Goal: Task Accomplishment & Management: Use online tool/utility

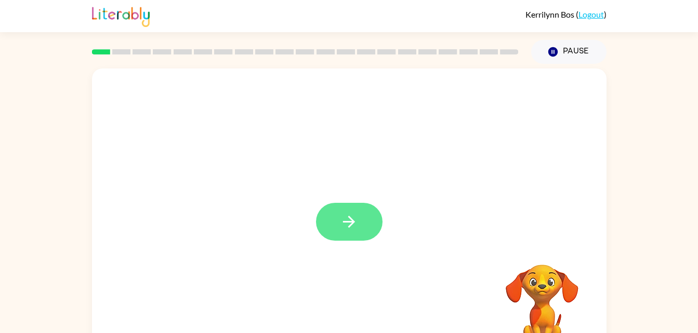
click at [339, 205] on button "button" at bounding box center [349, 222] width 66 height 38
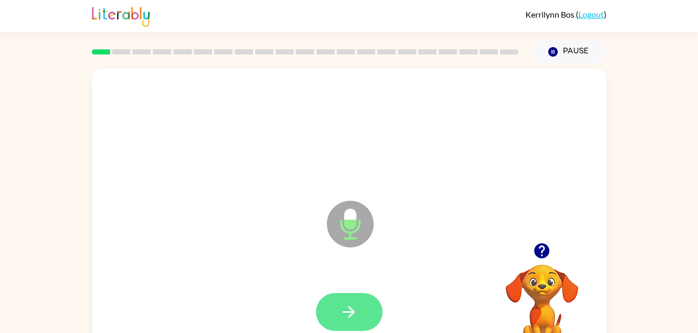
click at [360, 322] on button "button" at bounding box center [349, 312] width 66 height 38
click at [350, 306] on icon "button" at bounding box center [349, 312] width 18 height 18
click at [345, 309] on icon "button" at bounding box center [349, 312] width 18 height 18
click at [346, 305] on icon "button" at bounding box center [349, 312] width 18 height 18
click at [355, 313] on icon "button" at bounding box center [349, 312] width 18 height 18
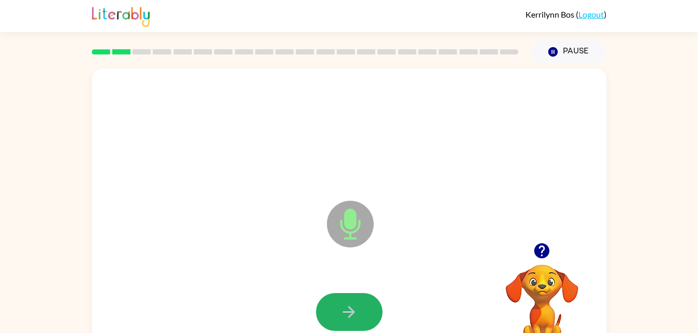
click at [355, 313] on icon "button" at bounding box center [349, 312] width 18 height 18
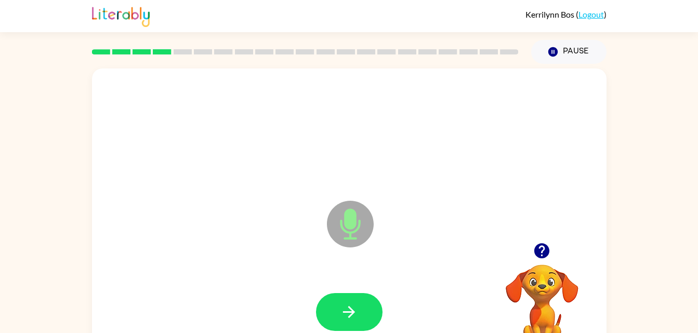
click at [355, 313] on icon "button" at bounding box center [349, 312] width 18 height 18
drag, startPoint x: 354, startPoint y: 319, endPoint x: 332, endPoint y: 311, distance: 23.1
click at [332, 311] on button "button" at bounding box center [349, 312] width 66 height 38
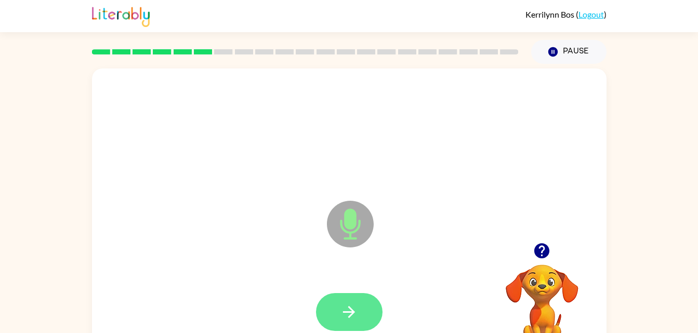
click at [332, 309] on button "button" at bounding box center [349, 312] width 66 height 38
click at [358, 310] on button "button" at bounding box center [349, 312] width 66 height 38
click at [353, 309] on icon "button" at bounding box center [349, 312] width 18 height 18
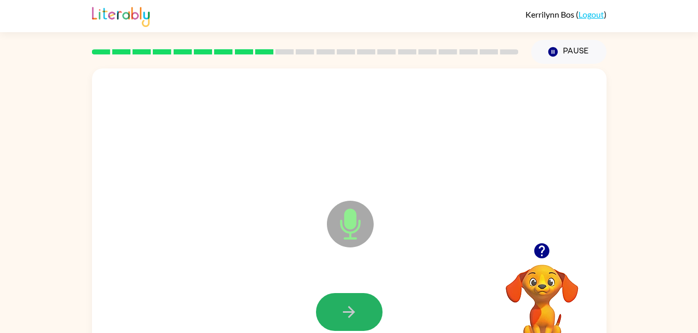
click at [350, 324] on button "button" at bounding box center [349, 312] width 66 height 38
click at [343, 305] on icon "button" at bounding box center [349, 312] width 18 height 18
click at [336, 304] on button "button" at bounding box center [349, 312] width 66 height 38
click at [358, 305] on button "button" at bounding box center [349, 312] width 66 height 38
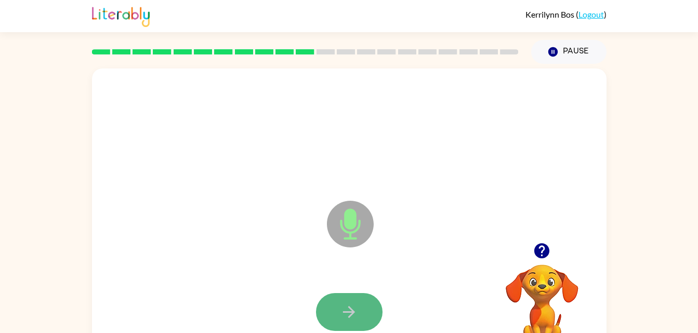
click at [358, 306] on button "button" at bounding box center [349, 312] width 66 height 38
click at [352, 312] on icon "button" at bounding box center [349, 312] width 12 height 12
click at [351, 308] on icon "button" at bounding box center [349, 312] width 18 height 18
click at [340, 302] on button "button" at bounding box center [349, 312] width 66 height 38
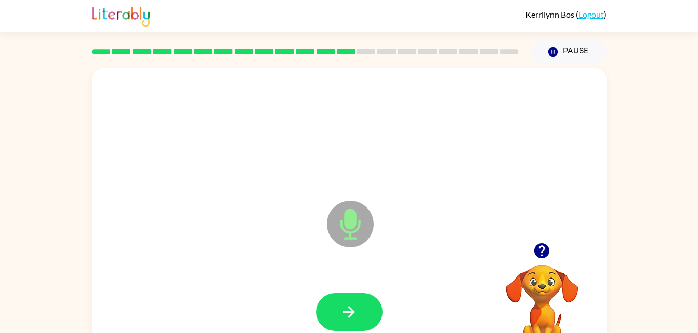
click at [340, 302] on button "button" at bounding box center [349, 312] width 66 height 38
click at [341, 305] on icon "button" at bounding box center [349, 312] width 18 height 18
click at [341, 301] on button "button" at bounding box center [349, 312] width 66 height 38
click at [360, 315] on button "button" at bounding box center [349, 312] width 66 height 38
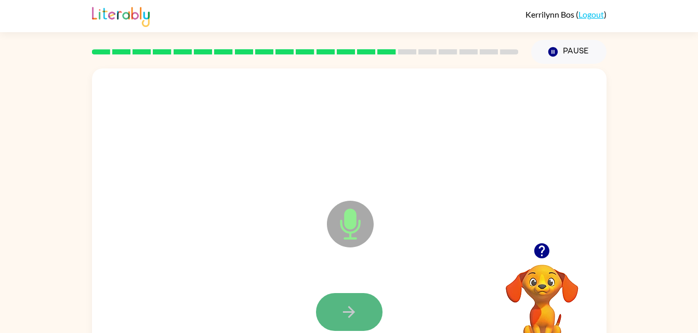
click at [355, 315] on icon "button" at bounding box center [349, 312] width 18 height 18
click at [339, 306] on button "button" at bounding box center [349, 312] width 66 height 38
click at [337, 306] on button "button" at bounding box center [349, 312] width 66 height 38
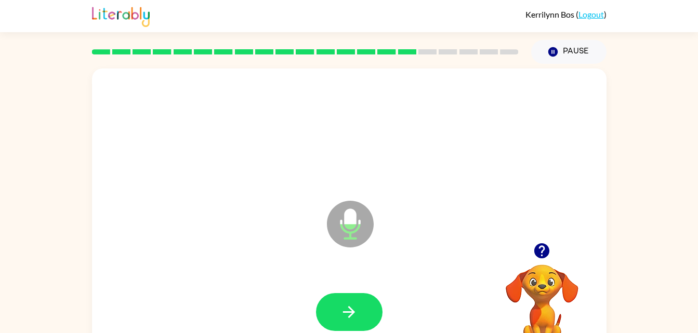
click at [337, 306] on button "button" at bounding box center [349, 312] width 66 height 38
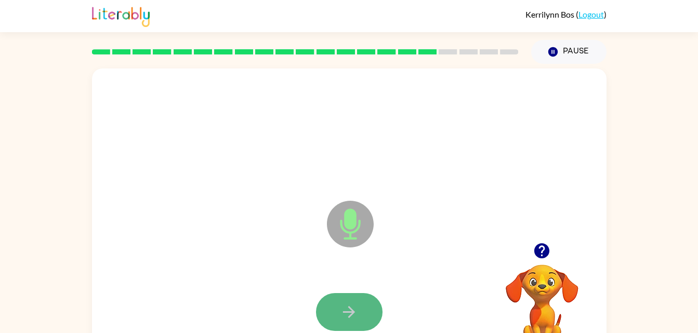
click at [360, 294] on button "button" at bounding box center [349, 312] width 66 height 38
drag, startPoint x: 355, startPoint y: 304, endPoint x: 318, endPoint y: 314, distance: 38.3
click at [318, 314] on button "button" at bounding box center [349, 312] width 66 height 38
click at [332, 318] on button "button" at bounding box center [349, 312] width 66 height 38
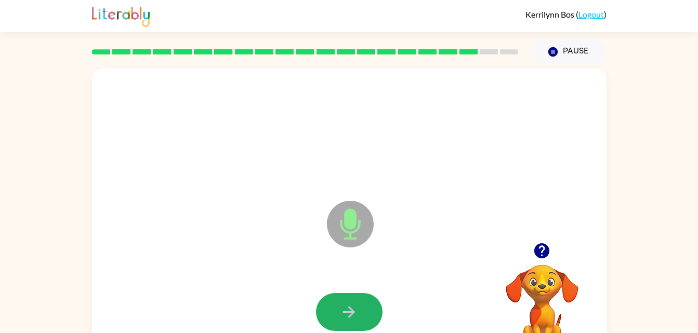
click at [332, 319] on button "button" at bounding box center [349, 312] width 66 height 38
drag, startPoint x: 330, startPoint y: 310, endPoint x: 317, endPoint y: 314, distance: 14.0
click at [317, 314] on button "button" at bounding box center [349, 312] width 66 height 38
click at [368, 301] on button "button" at bounding box center [349, 312] width 66 height 38
click at [367, 304] on button "button" at bounding box center [349, 312] width 66 height 38
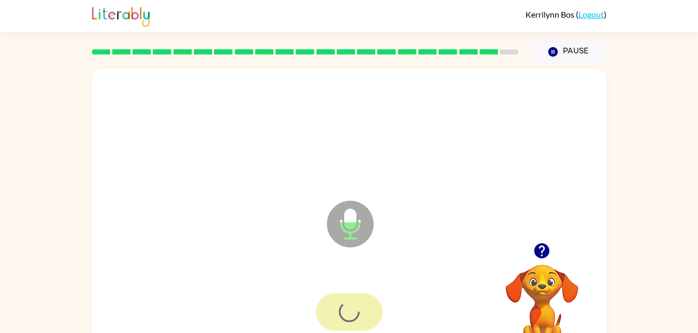
click at [367, 304] on div at bounding box center [349, 312] width 66 height 38
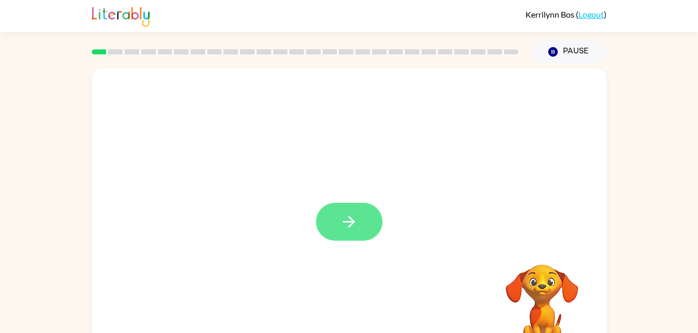
click at [380, 219] on button "button" at bounding box center [349, 222] width 66 height 38
click at [380, 219] on div at bounding box center [349, 217] width 514 height 297
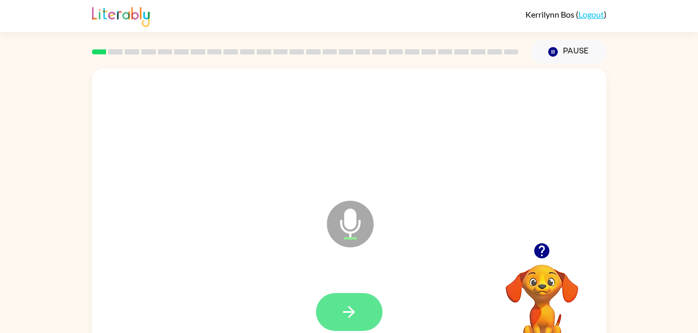
click at [363, 293] on button "button" at bounding box center [349, 312] width 66 height 38
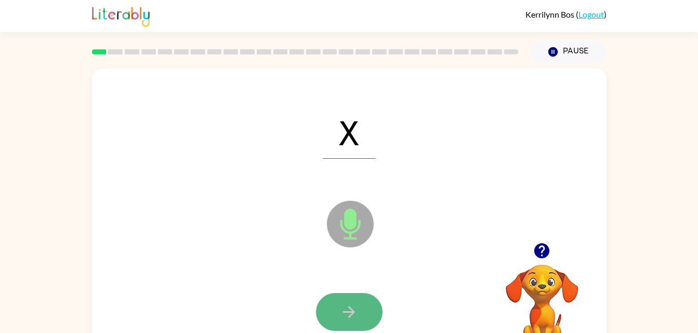
click at [356, 319] on icon "button" at bounding box center [349, 312] width 18 height 18
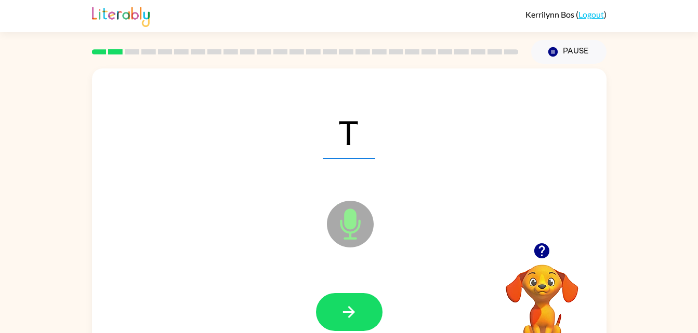
click at [356, 319] on icon "button" at bounding box center [349, 312] width 18 height 18
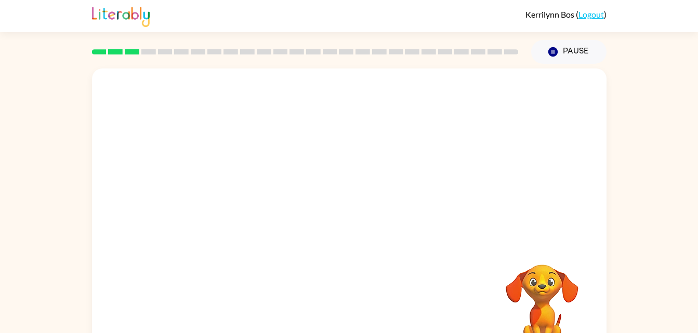
click at [542, 282] on video "Your browser must support playing .mp4 files to use Literably. Please try using…" at bounding box center [542, 301] width 104 height 104
drag, startPoint x: 554, startPoint y: 63, endPoint x: 554, endPoint y: 57, distance: 6.3
click at [554, 57] on button "Pause Pause" at bounding box center [568, 52] width 75 height 24
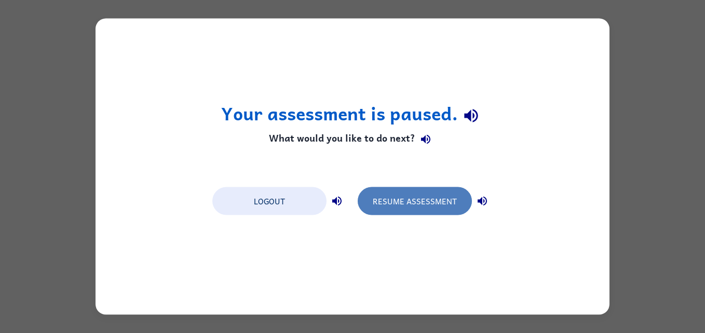
click at [449, 206] on button "Resume Assessment" at bounding box center [415, 202] width 114 height 28
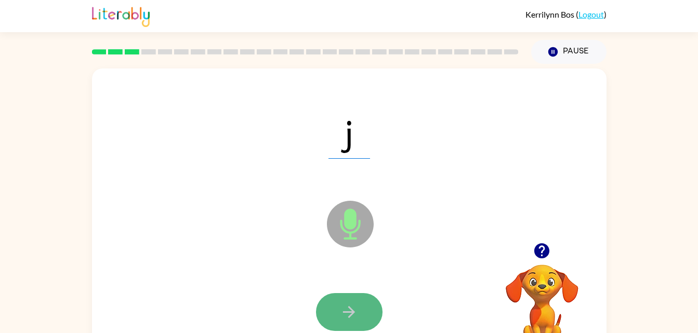
click at [356, 305] on icon "button" at bounding box center [349, 312] width 18 height 18
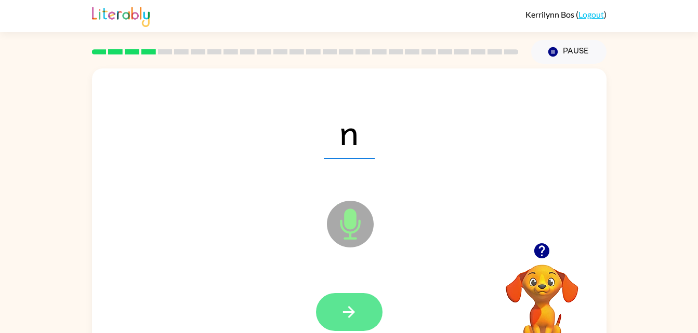
click at [360, 305] on button "button" at bounding box center [349, 312] width 66 height 38
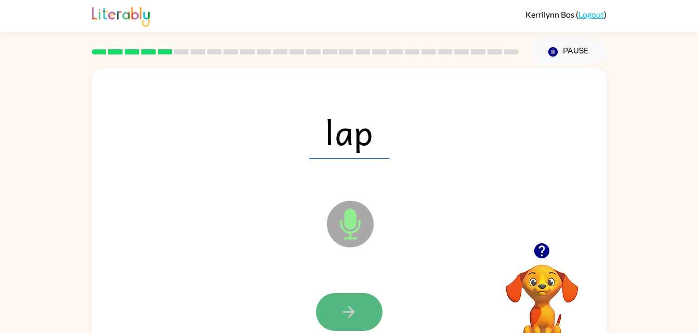
click at [353, 297] on button "button" at bounding box center [349, 312] width 66 height 38
click at [346, 303] on icon "button" at bounding box center [349, 312] width 18 height 18
click at [351, 312] on icon "button" at bounding box center [349, 312] width 12 height 12
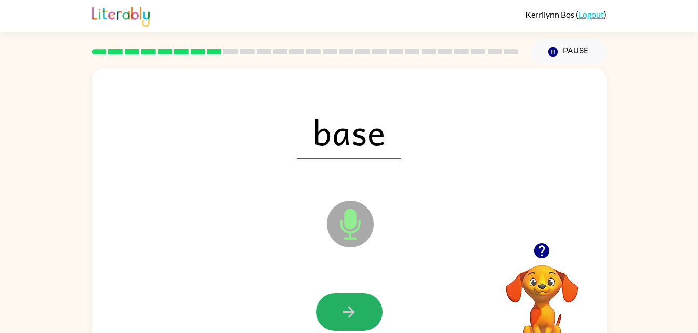
click at [351, 312] on icon "button" at bounding box center [349, 312] width 12 height 12
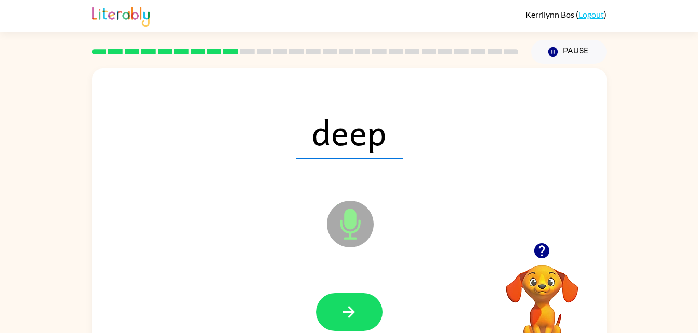
drag, startPoint x: 351, startPoint y: 312, endPoint x: 310, endPoint y: 307, distance: 41.8
click at [310, 307] on div at bounding box center [348, 312] width 493 height 85
click at [323, 313] on button "button" at bounding box center [349, 312] width 66 height 38
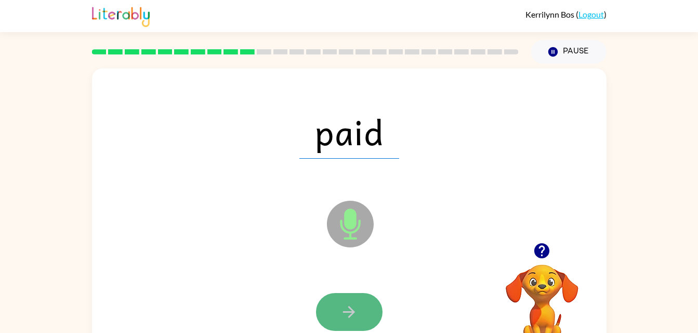
click at [359, 312] on button "button" at bounding box center [349, 312] width 66 height 38
drag, startPoint x: 359, startPoint y: 312, endPoint x: 332, endPoint y: 323, distance: 29.3
click at [332, 323] on button "button" at bounding box center [349, 312] width 66 height 38
drag, startPoint x: 332, startPoint y: 324, endPoint x: 327, endPoint y: 307, distance: 17.3
click at [327, 307] on button "button" at bounding box center [349, 312] width 66 height 38
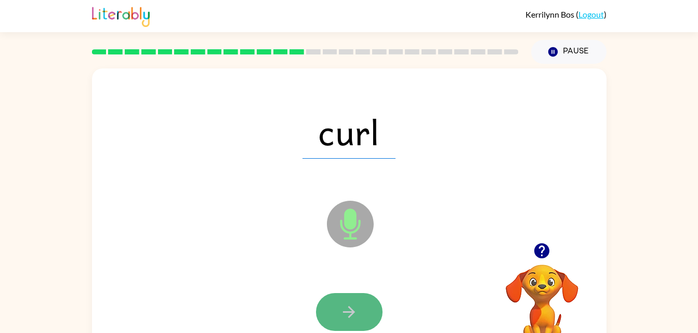
click at [363, 300] on button "button" at bounding box center [349, 312] width 66 height 38
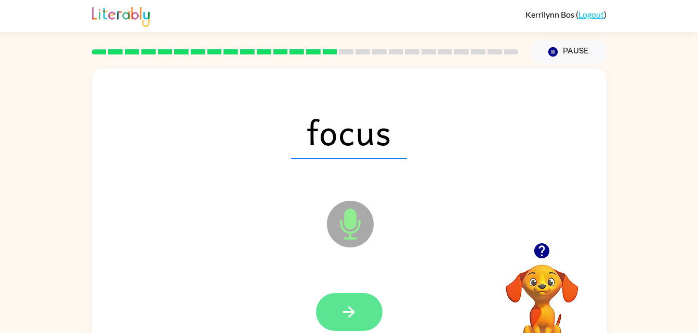
click at [363, 307] on button "button" at bounding box center [349, 312] width 66 height 38
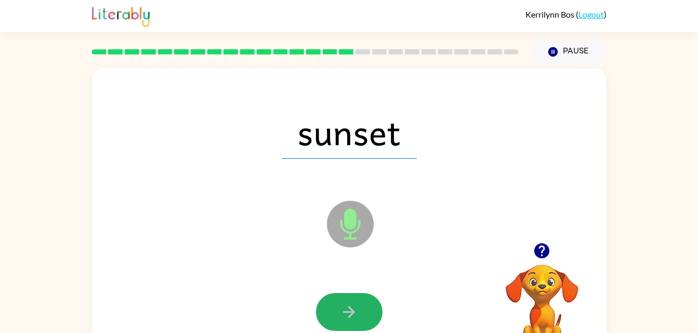
click at [363, 307] on button "button" at bounding box center [349, 312] width 66 height 38
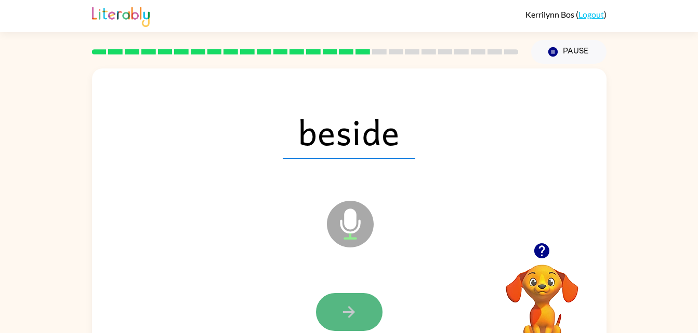
click at [376, 319] on button "button" at bounding box center [349, 312] width 66 height 38
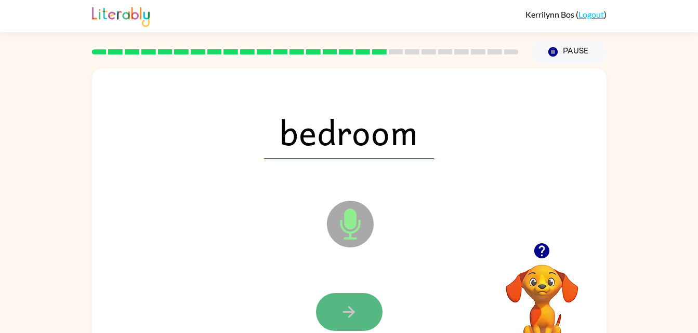
click at [366, 306] on button "button" at bounding box center [349, 312] width 66 height 38
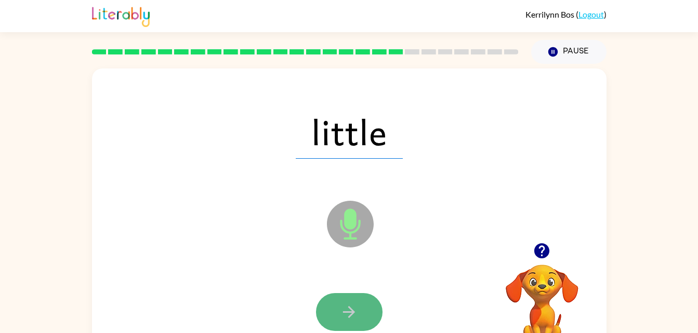
click at [345, 306] on icon "button" at bounding box center [349, 312] width 18 height 18
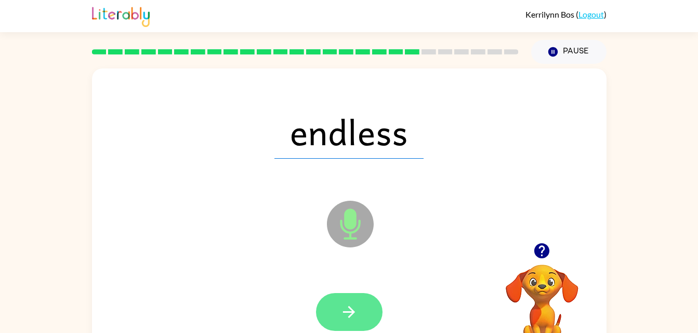
click at [356, 314] on icon "button" at bounding box center [349, 312] width 18 height 18
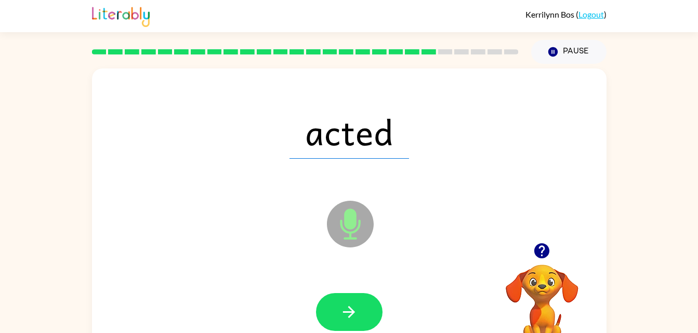
drag, startPoint x: 356, startPoint y: 314, endPoint x: 339, endPoint y: 299, distance: 23.6
click at [339, 299] on button "button" at bounding box center [349, 312] width 66 height 38
drag, startPoint x: 342, startPoint y: 304, endPoint x: 326, endPoint y: 307, distance: 16.9
click at [326, 307] on button "button" at bounding box center [349, 312] width 66 height 38
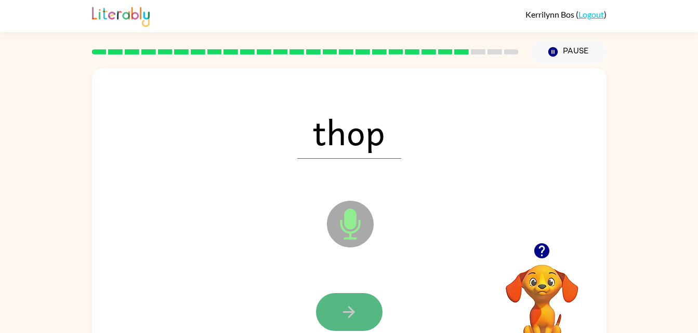
click at [326, 317] on button "button" at bounding box center [349, 312] width 66 height 38
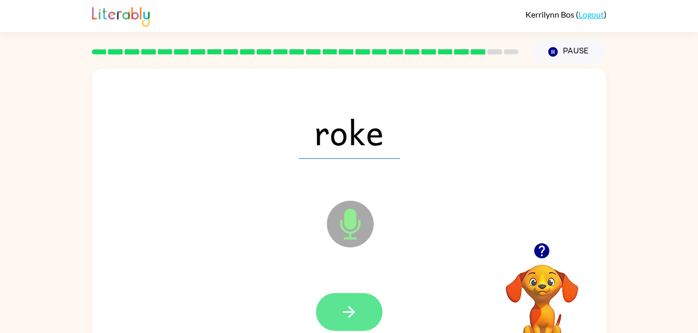
click at [340, 302] on button "button" at bounding box center [349, 312] width 66 height 38
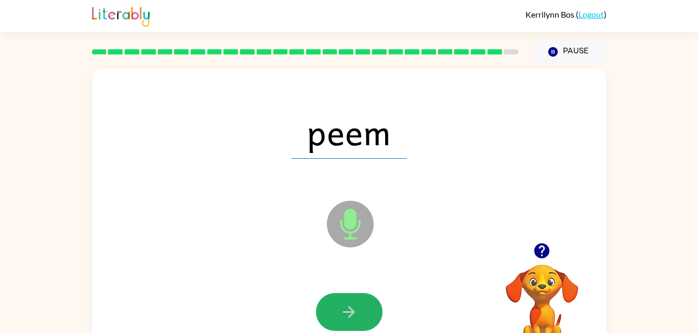
click at [340, 302] on button "button" at bounding box center [349, 312] width 66 height 38
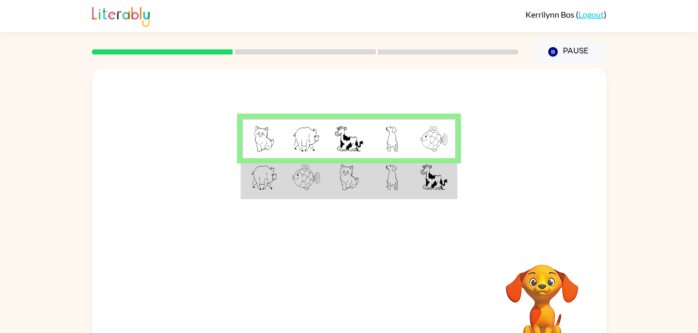
click at [409, 180] on td at bounding box center [391, 178] width 43 height 40
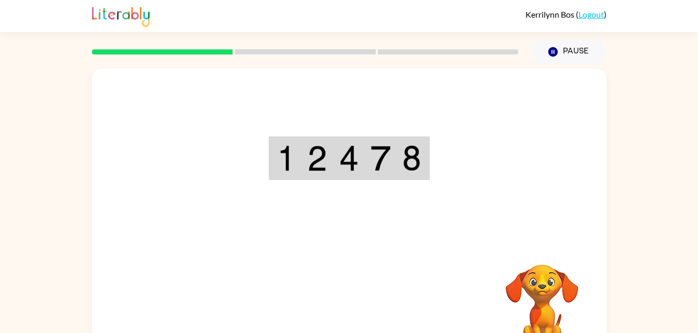
click at [351, 318] on div "Your browser must support playing .mp4 files to use Literably. Please try using…" at bounding box center [349, 217] width 514 height 297
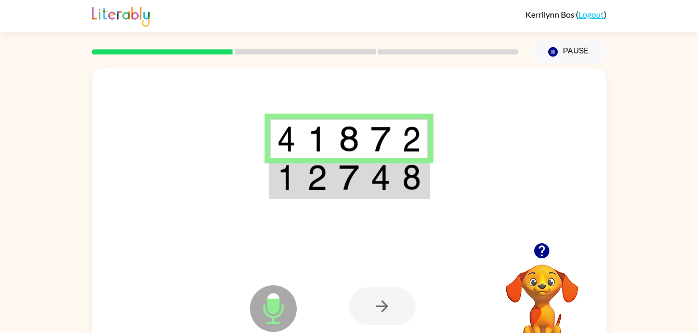
click at [283, 181] on img at bounding box center [286, 178] width 19 height 26
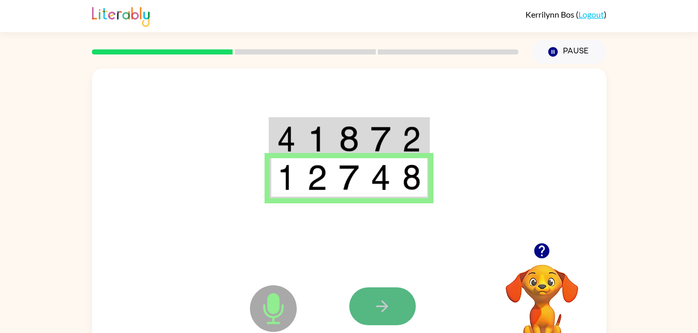
click at [398, 314] on button "button" at bounding box center [382, 307] width 66 height 38
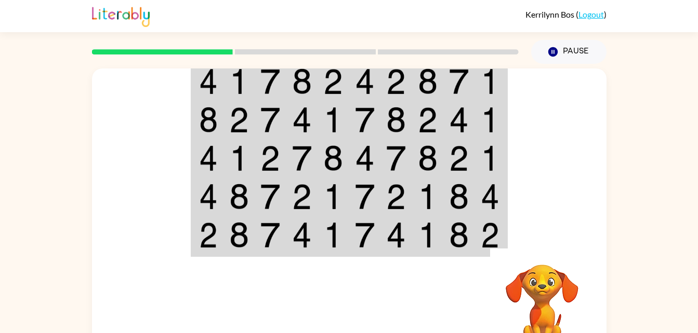
click at [203, 76] on img at bounding box center [208, 82] width 19 height 26
click at [203, 77] on img at bounding box center [208, 82] width 19 height 26
click at [202, 79] on img at bounding box center [208, 82] width 19 height 26
click at [207, 81] on img at bounding box center [208, 82] width 19 height 26
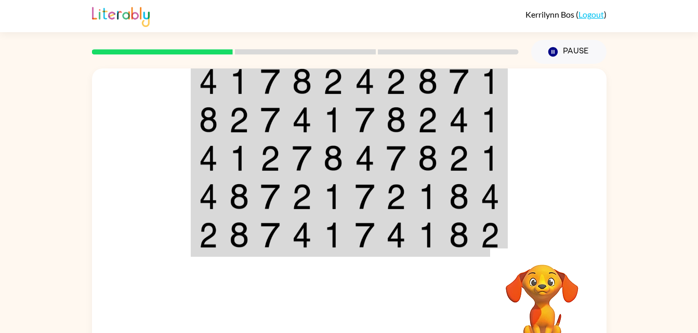
click at [207, 81] on img at bounding box center [208, 82] width 19 height 26
click at [207, 82] on img at bounding box center [208, 82] width 19 height 26
click at [207, 81] on img at bounding box center [208, 82] width 19 height 26
click at [206, 84] on img at bounding box center [208, 82] width 19 height 26
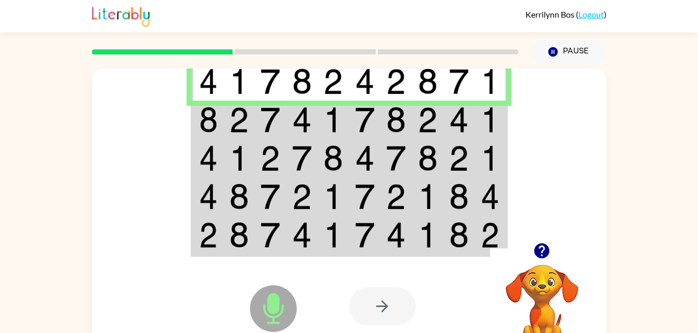
click at [259, 118] on td at bounding box center [271, 120] width 32 height 38
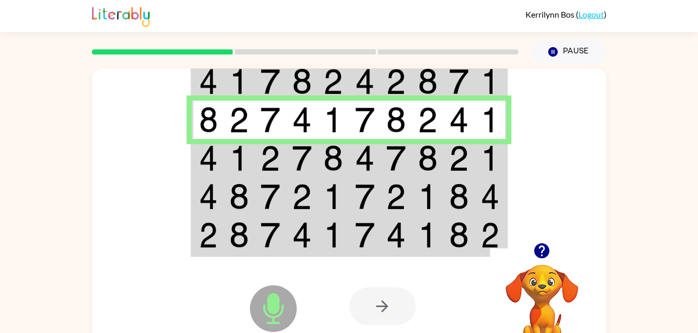
click at [287, 152] on td at bounding box center [302, 158] width 32 height 38
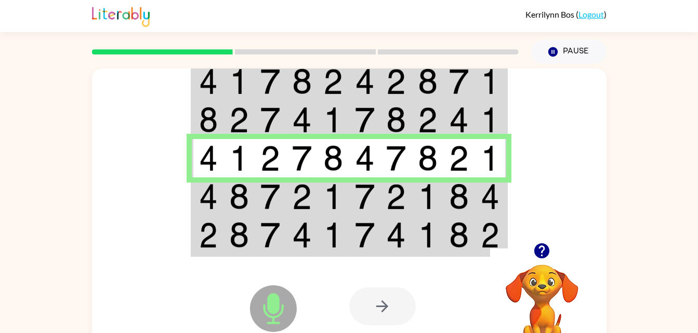
click at [384, 197] on td at bounding box center [396, 197] width 32 height 38
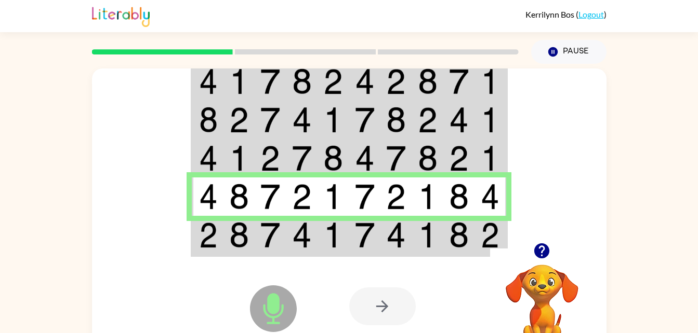
click at [376, 227] on td at bounding box center [365, 236] width 32 height 40
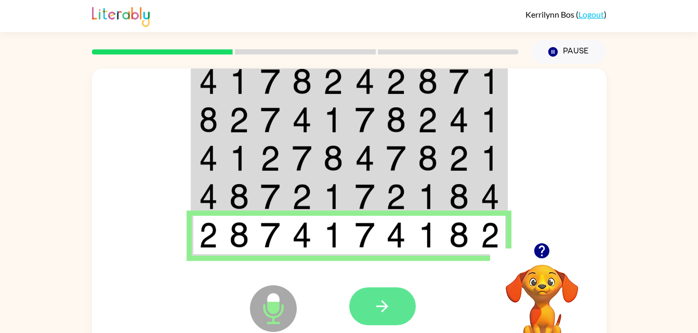
click at [383, 306] on icon "button" at bounding box center [382, 307] width 12 height 12
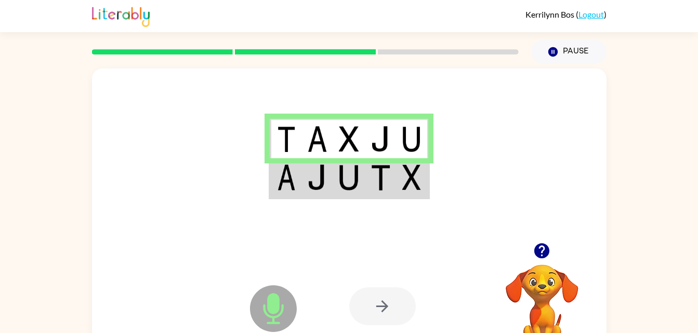
click at [308, 169] on img at bounding box center [317, 178] width 20 height 26
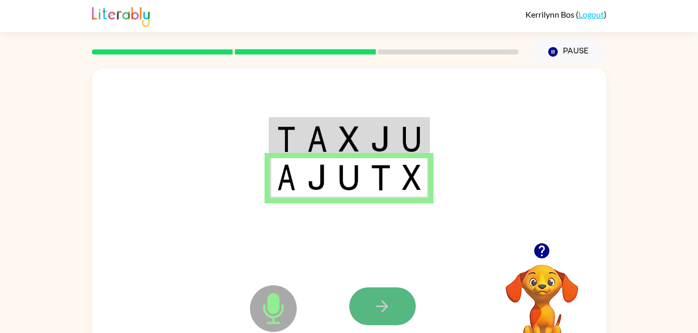
click at [393, 288] on button "button" at bounding box center [382, 307] width 66 height 38
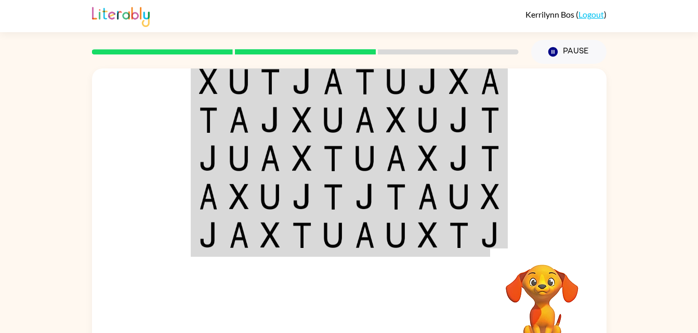
click at [235, 87] on img at bounding box center [239, 82] width 20 height 26
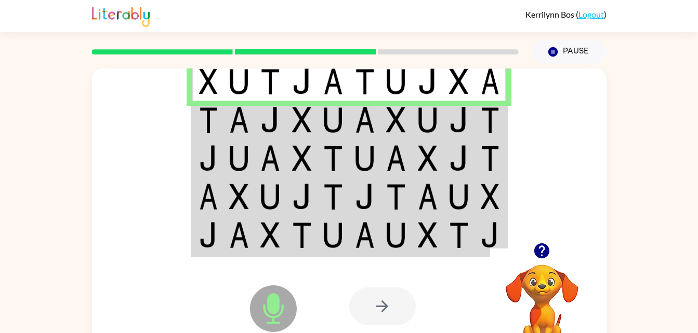
click at [252, 115] on td at bounding box center [239, 120] width 32 height 38
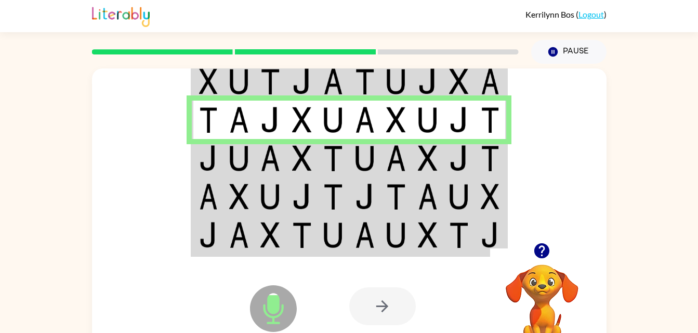
click at [320, 162] on td at bounding box center [333, 158] width 32 height 38
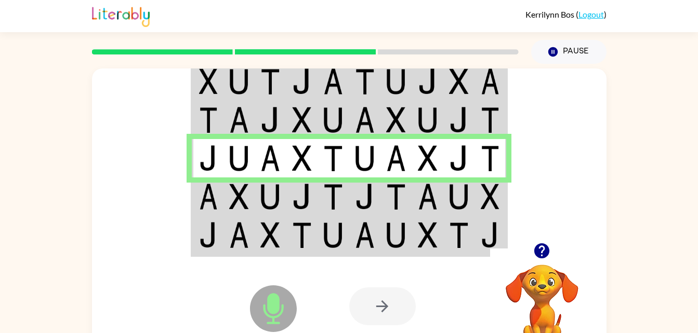
click at [277, 198] on img at bounding box center [270, 197] width 20 height 26
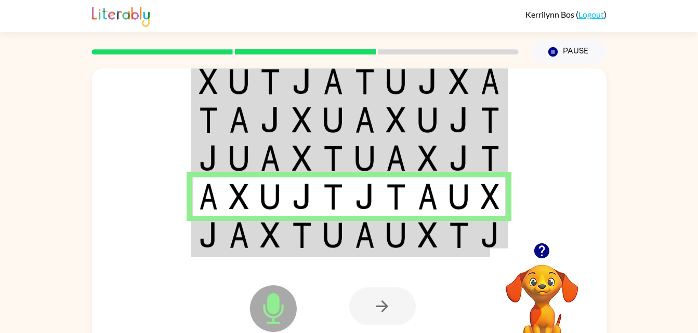
click at [398, 297] on div at bounding box center [382, 307] width 66 height 38
click at [402, 231] on img at bounding box center [396, 235] width 20 height 26
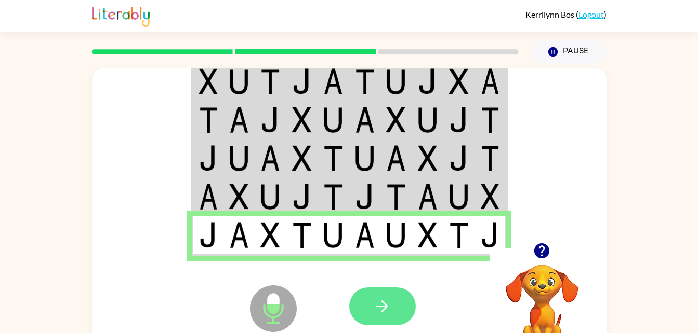
click at [369, 317] on button "button" at bounding box center [382, 307] width 66 height 38
